Goal: Transaction & Acquisition: Purchase product/service

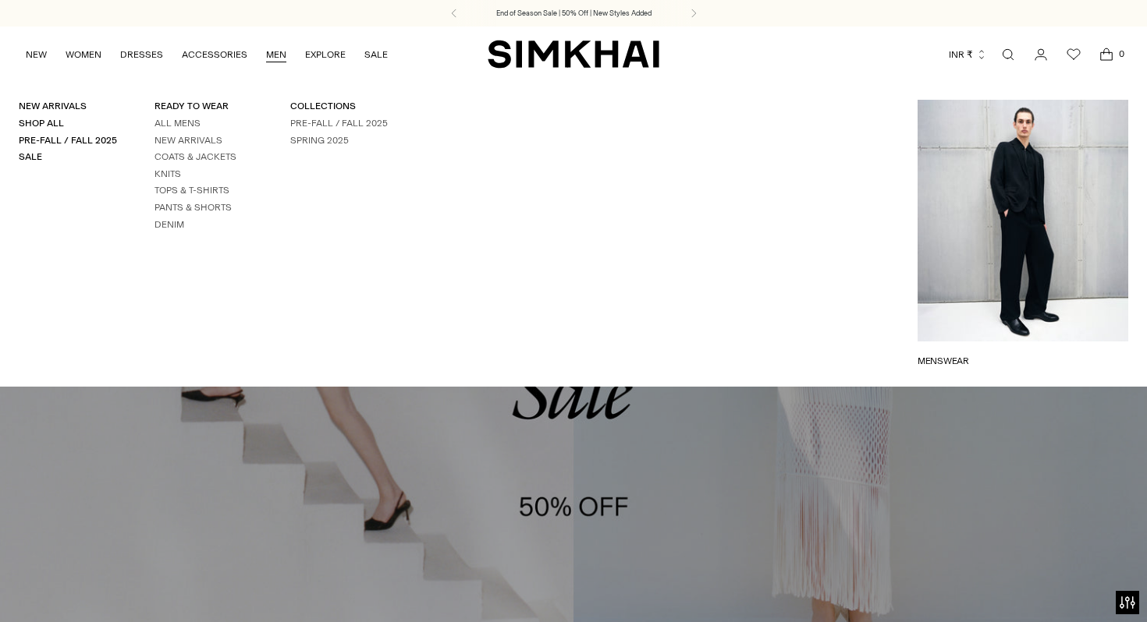
click at [276, 48] on link "MEN" at bounding box center [276, 54] width 20 height 34
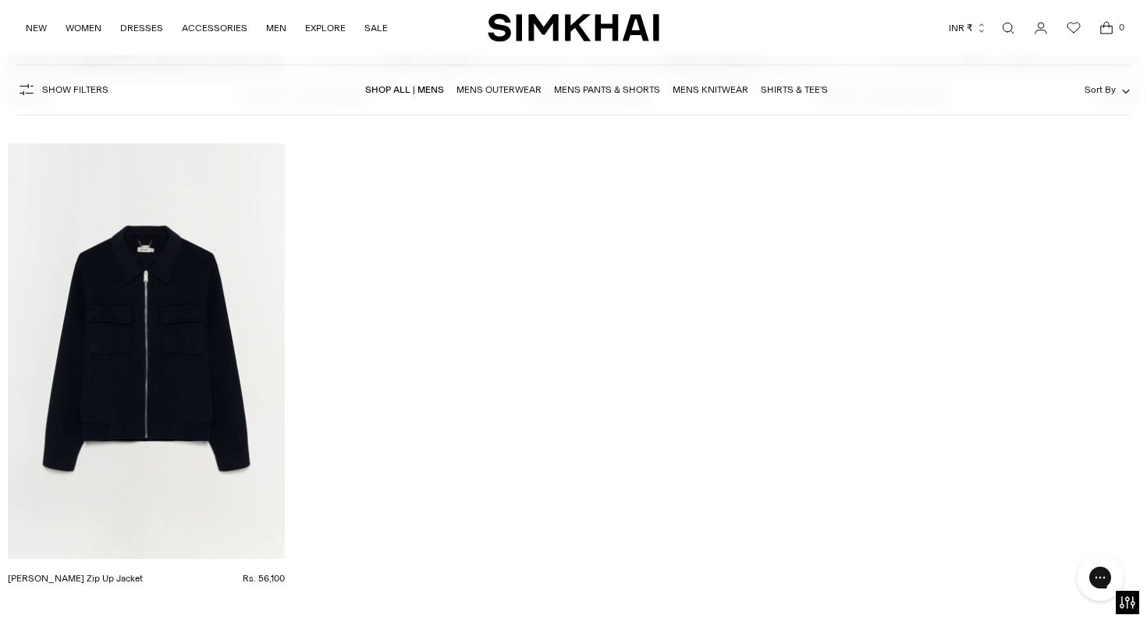
scroll to position [7315, 0]
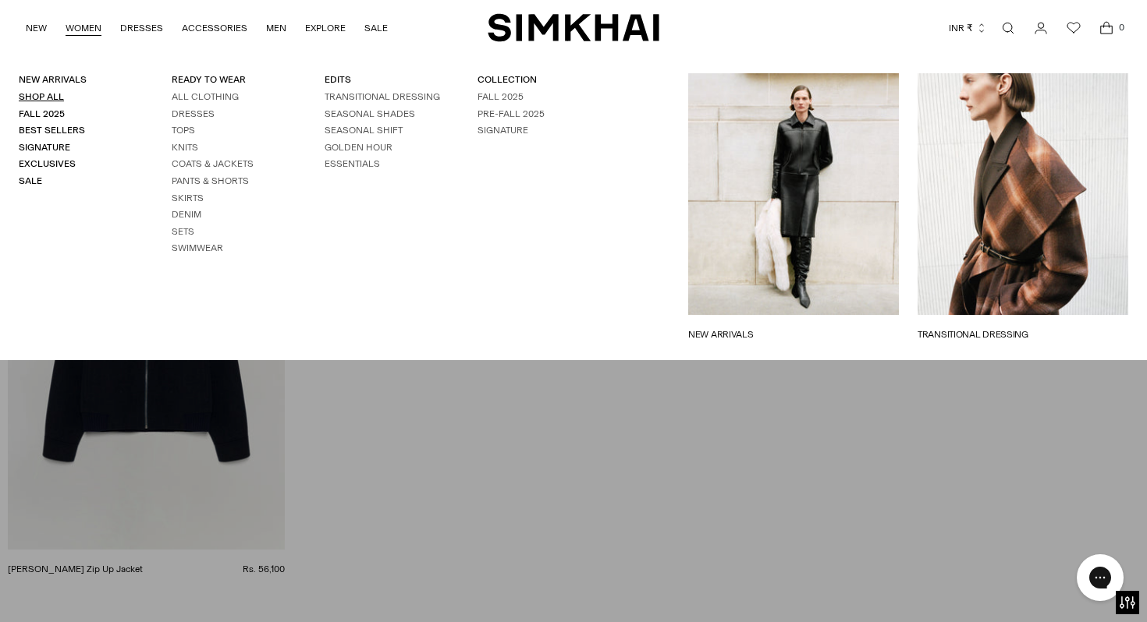
click at [52, 95] on link "Shop All" at bounding box center [41, 96] width 45 height 11
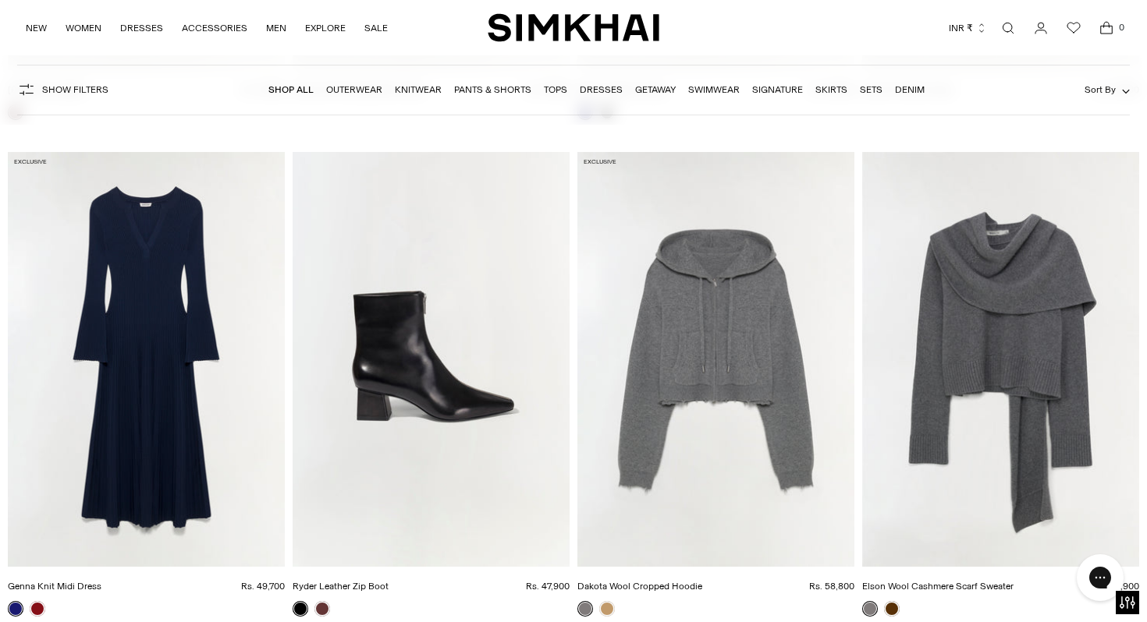
scroll to position [8029, 0]
